Goal: Information Seeking & Learning: Compare options

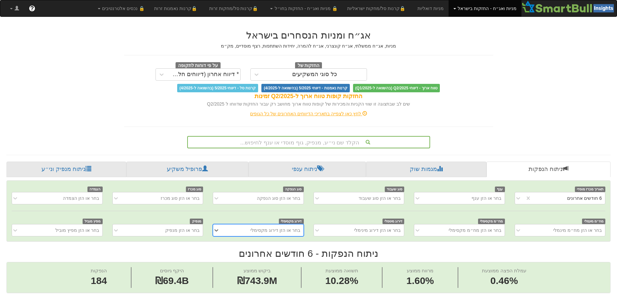
scroll to position [15, 0]
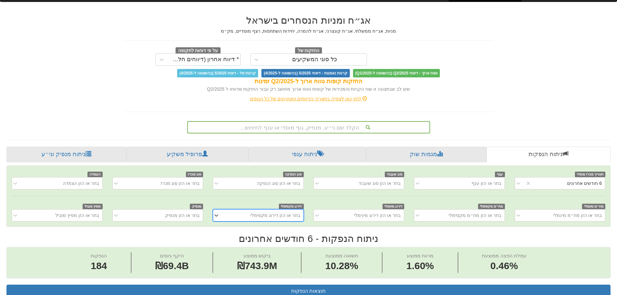
click at [312, 133] on div "הקלד שם ני״ע, מנפיק, גוף מוסדי או ענף לחיפוש..." at bounding box center [308, 127] width 243 height 12
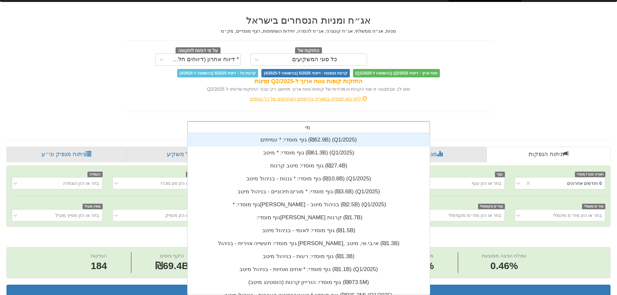
scroll to position [78, 0]
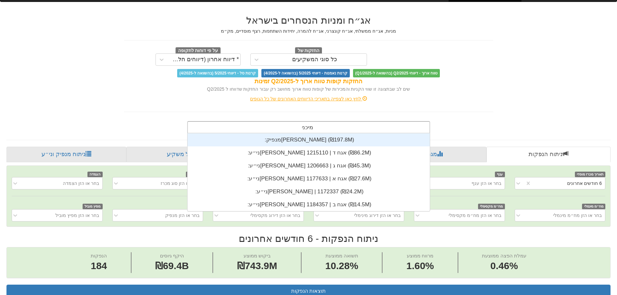
type input "[PERSON_NAME]"
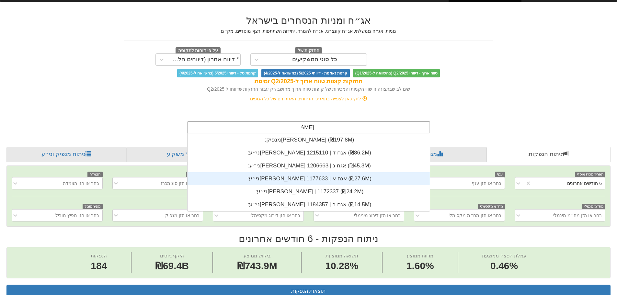
click at [332, 177] on div "ני״ע: ‏[PERSON_NAME] אגח א | 1177633 ‎(₪27.6M)‎" at bounding box center [308, 178] width 242 height 13
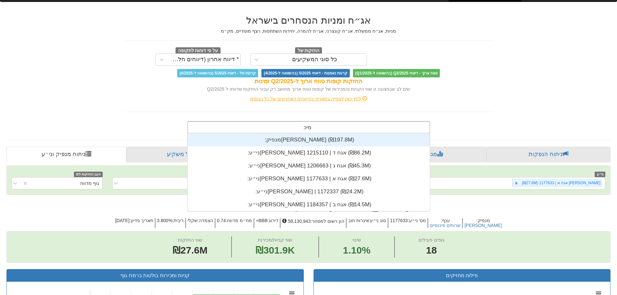
scroll to position [78, 0]
type input "[PERSON_NAME]"
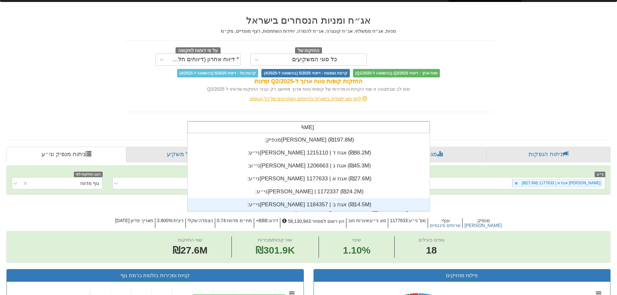
click at [321, 204] on div "ני״ע: ‏[PERSON_NAME] אגח ב | 1184357 ‎(₪14.5M)‎" at bounding box center [308, 204] width 242 height 13
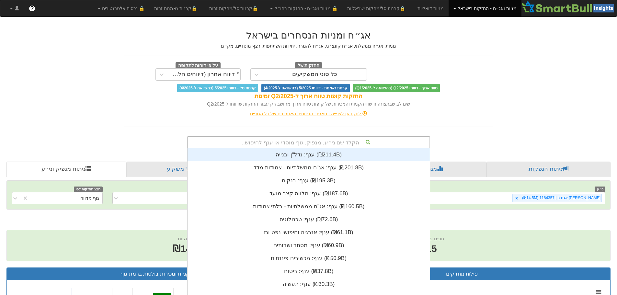
click at [314, 143] on div "הקלד שם ני״ע, מנפיק, גוף מוסדי או ענף לחיפוש... ענף: ‏נדל"ן ובנייה ‎(₪211.4B)‎ …" at bounding box center [308, 142] width 243 height 12
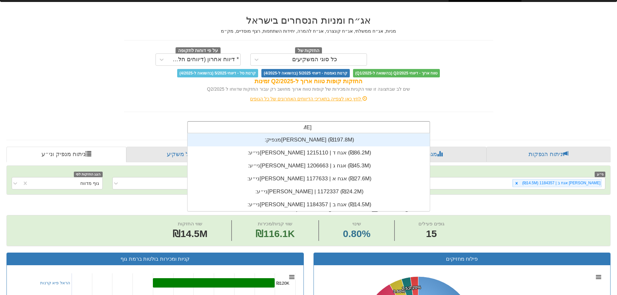
scroll to position [78, 0]
type input "[PERSON_NAME]"
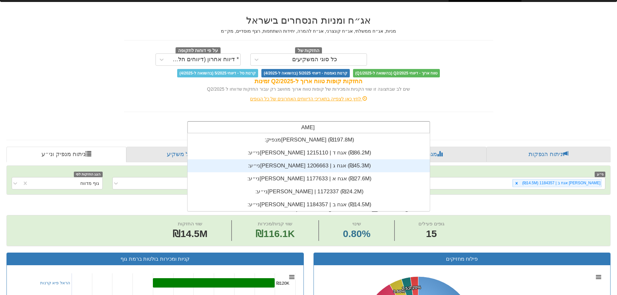
click at [314, 167] on div "ני״ע: ‏[PERSON_NAME] אגח ג | 1206663 ‎(₪45.3M)‎" at bounding box center [308, 165] width 242 height 13
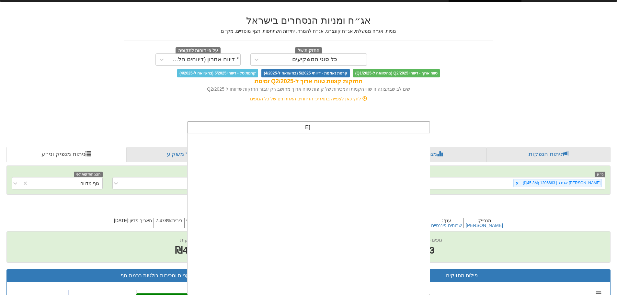
scroll to position [78, 0]
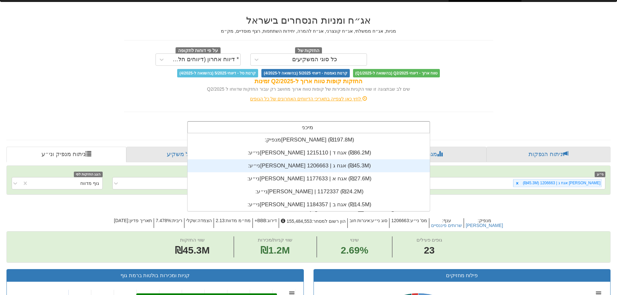
type input "[PERSON_NAME]"
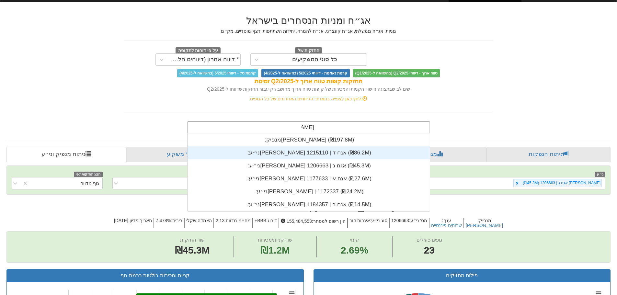
click at [303, 152] on div "ני״ע: ‏[PERSON_NAME] אגח ד | 1215110 ‎(₪86.2M)‎" at bounding box center [308, 152] width 242 height 13
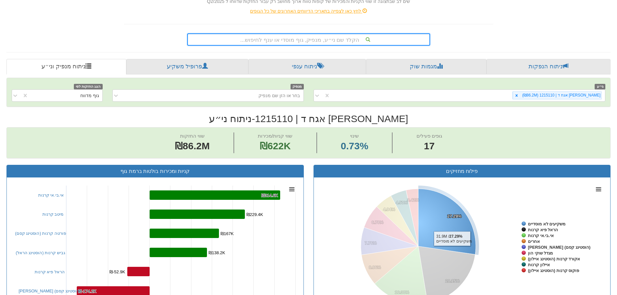
scroll to position [97, 0]
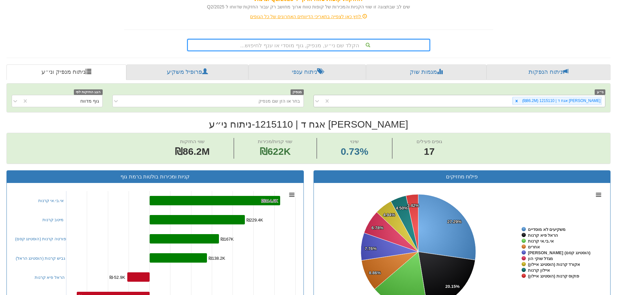
click at [506, 104] on div "[PERSON_NAME] אגח ד | 1215110 (₪86.2M)" at bounding box center [467, 101] width 275 height 11
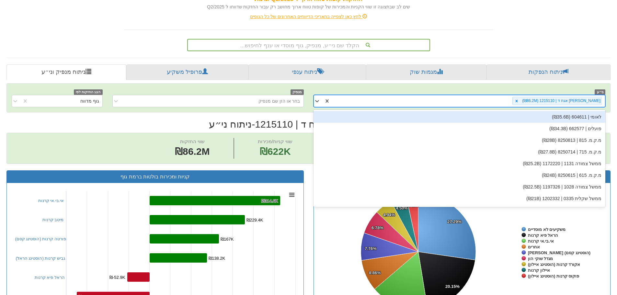
click at [506, 104] on div "[PERSON_NAME] אגח ד | 1215110 (₪86.2M)" at bounding box center [467, 101] width 275 height 11
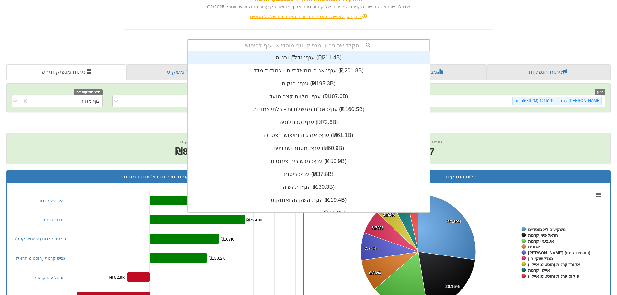
click at [335, 46] on div "הקלד שם ני״ע, מנפיק, גוף מוסדי או ענף לחיפוש..." at bounding box center [309, 45] width 242 height 11
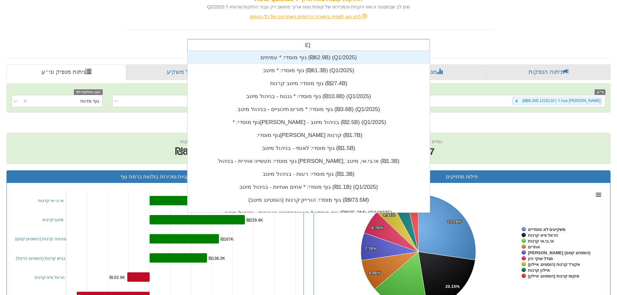
scroll to position [0, 0]
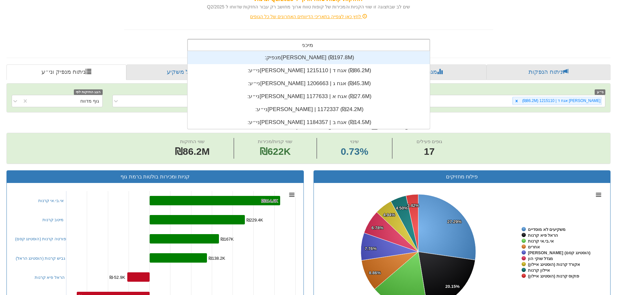
type input "[PERSON_NAME]"
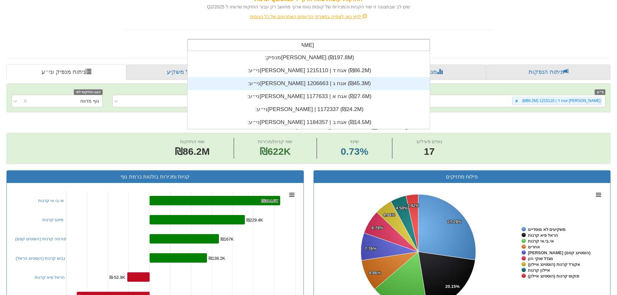
click at [322, 85] on div "ני״ע: ‏[PERSON_NAME] אגח ג | 1206663 ‎(₪45.3M)‎" at bounding box center [308, 83] width 242 height 13
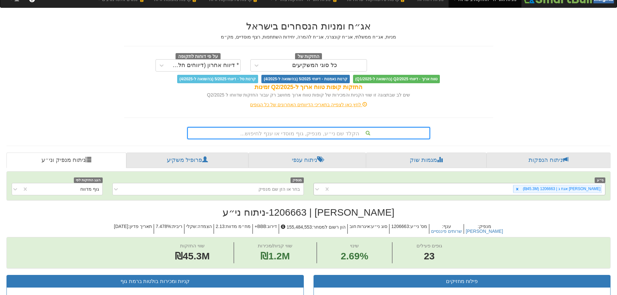
click at [526, 197] on div "ני״ע [PERSON_NAME] אגח ג | 1206663 (₪45.3M) מנפיק בחר או הזן שם מנפיק הצג החזקו…" at bounding box center [308, 186] width 603 height 28
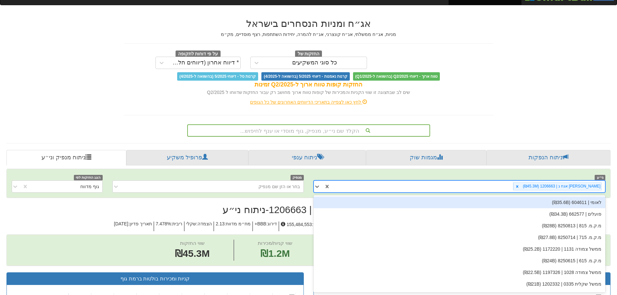
click at [402, 186] on div "[PERSON_NAME] אגח ג | 1206663 (₪45.3M)" at bounding box center [467, 186] width 275 height 11
drag, startPoint x: 491, startPoint y: 181, endPoint x: 507, endPoint y: 186, distance: 16.3
click at [507, 186] on div "[PERSON_NAME] אגח ג | 1206663 (₪45.3M)" at bounding box center [467, 186] width 275 height 11
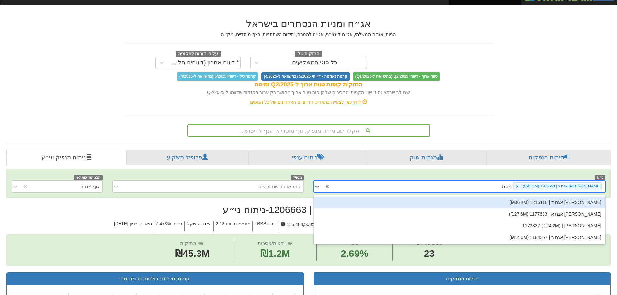
type input "[PERSON_NAME]"
click at [585, 200] on div "[PERSON_NAME] אגח ד | 1215110 (₪86.2M)" at bounding box center [459, 203] width 292 height 12
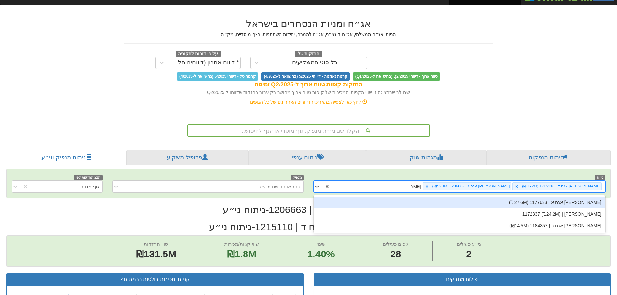
type input "[PERSON_NAME]"
click at [539, 202] on div "[PERSON_NAME] אגח א | 1177633 (₪27.6M)" at bounding box center [459, 203] width 292 height 12
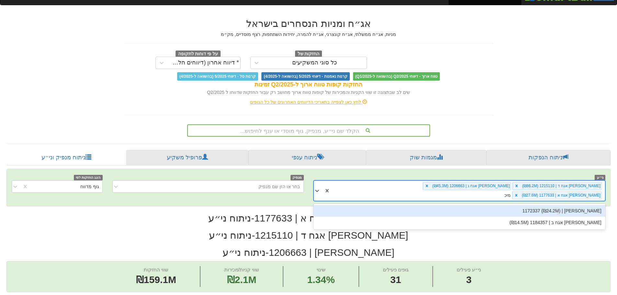
type input "[PERSON_NAME]"
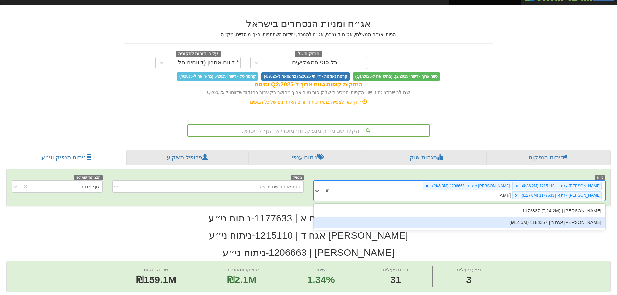
click at [577, 217] on div "[PERSON_NAME] אגח ב | 1184357 (₪14.5M)" at bounding box center [459, 223] width 292 height 12
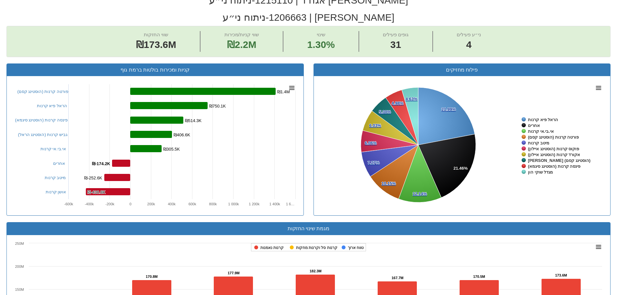
scroll to position [227, 0]
